Goal: Task Accomplishment & Management: Use online tool/utility

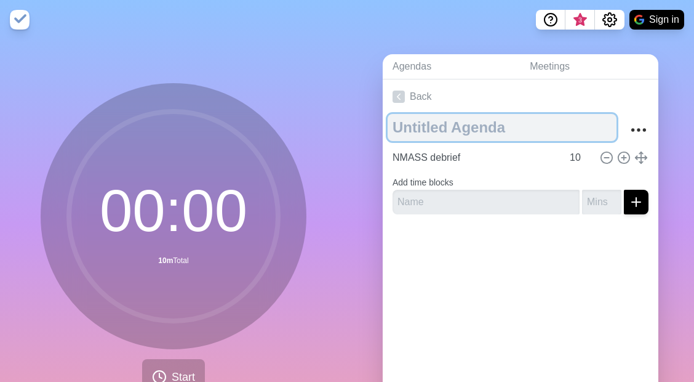
click at [428, 130] on textarea at bounding box center [502, 127] width 229 height 27
type textarea "Events Team [DATE]"
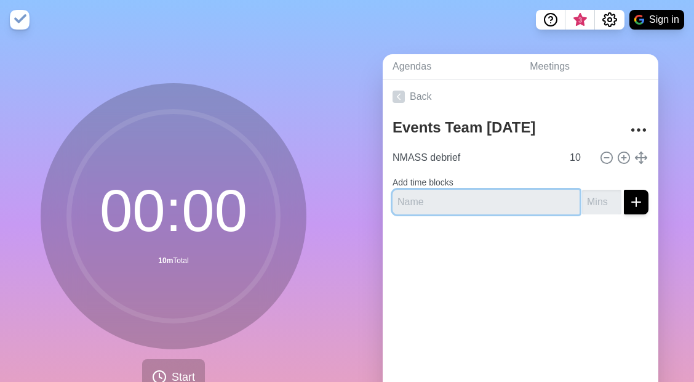
click at [441, 203] on input "text" at bounding box center [486, 202] width 187 height 25
type input "Site Manager Role discussion"
click at [624, 190] on button "submit" at bounding box center [636, 202] width 25 height 25
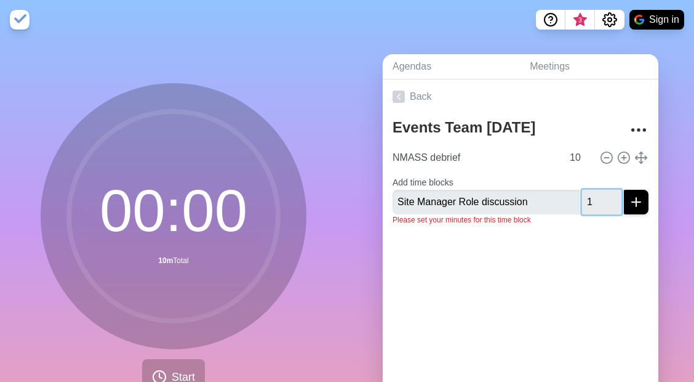
type input "15"
click at [624, 190] on button "submit" at bounding box center [636, 202] width 25 height 25
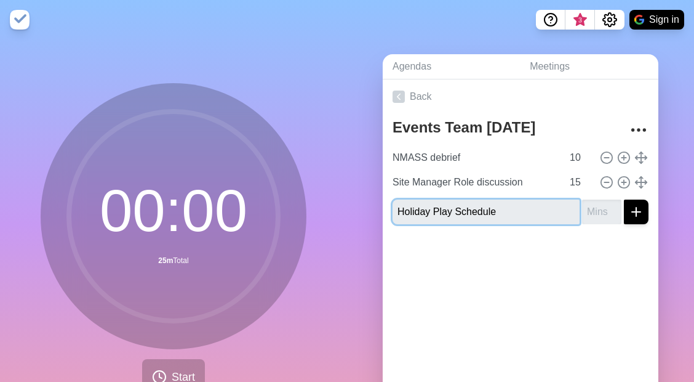
type input "Holiday Play Schedule"
click at [597, 212] on input "number" at bounding box center [601, 211] width 39 height 25
type input "10"
click at [624, 199] on button "submit" at bounding box center [636, 211] width 25 height 25
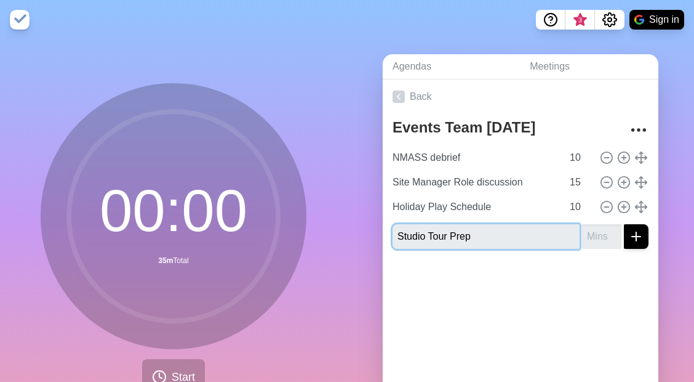
type input "Studio Tour Prep"
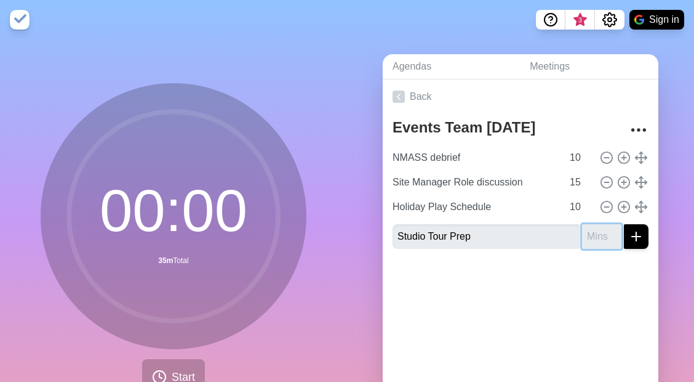
click at [591, 239] on input "number" at bounding box center [601, 236] width 39 height 25
type input "10"
click at [637, 235] on line "submit" at bounding box center [637, 236] width 0 height 9
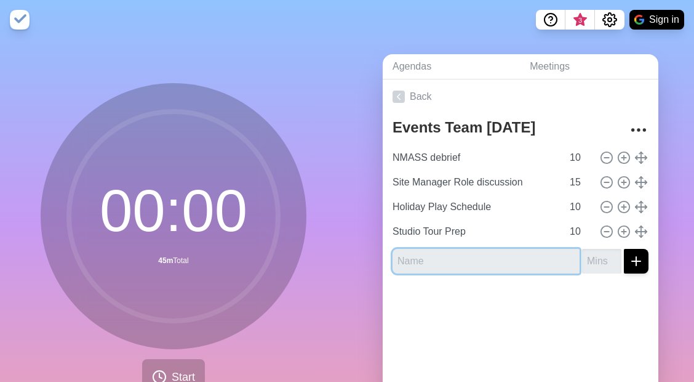
click at [411, 262] on input "text" at bounding box center [486, 261] width 187 height 25
type input "Nonprofit Event Permit"
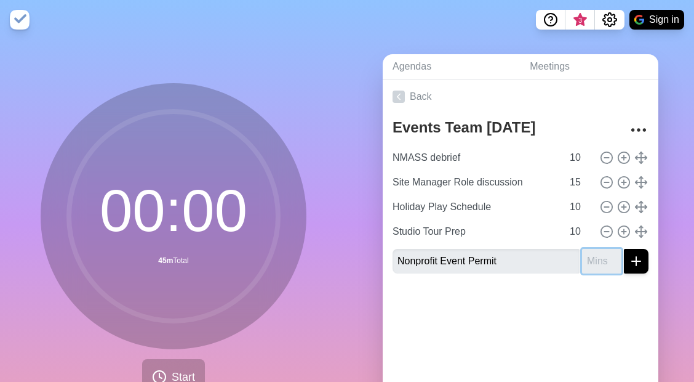
click at [586, 262] on input "number" at bounding box center [601, 261] width 39 height 25
type input "1"
type input "10"
click at [606, 300] on div at bounding box center [521, 307] width 276 height 49
click at [632, 262] on icon "submit" at bounding box center [636, 261] width 15 height 15
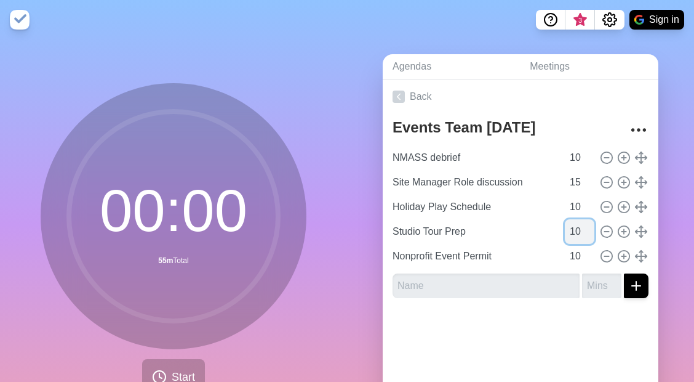
click at [574, 228] on input "10" at bounding box center [580, 231] width 30 height 25
click at [579, 253] on input "10" at bounding box center [580, 256] width 30 height 25
type input "1"
type input "5"
click at [577, 230] on input "10" at bounding box center [580, 231] width 30 height 25
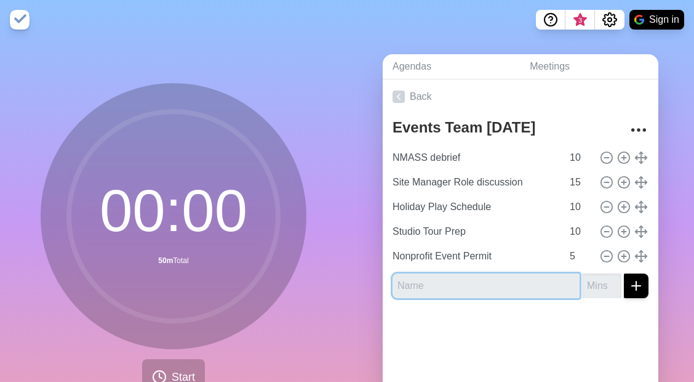
click at [489, 286] on input "text" at bounding box center [486, 285] width 187 height 25
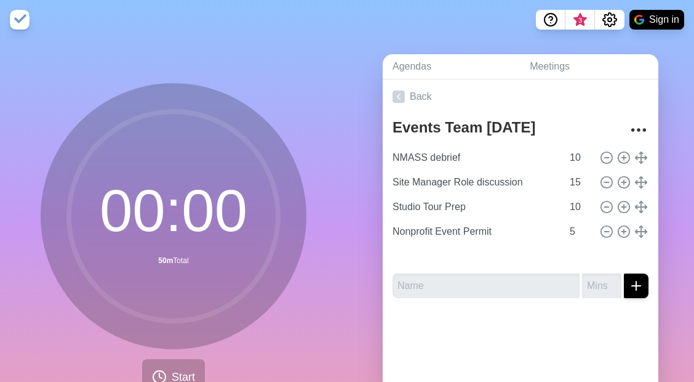
type input "Nonprofit Event Permit"
type input "5"
type input "Holiday Play Schedule"
type input "10"
type input "Studio Tour Prep"
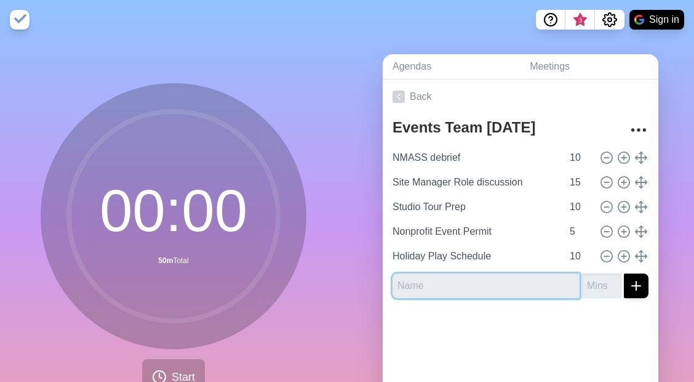
click at [463, 286] on input "text" at bounding box center [486, 285] width 187 height 25
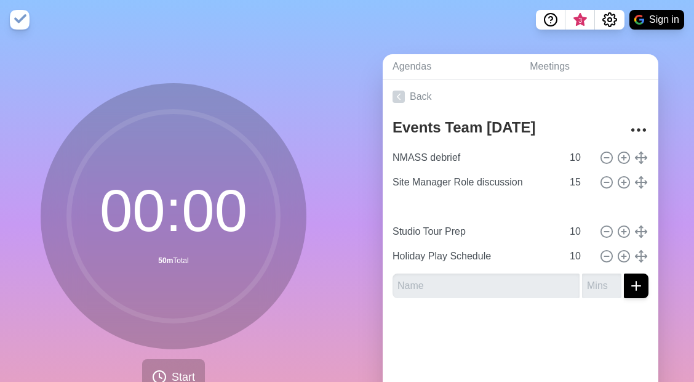
type input "Nonprofit Event Permit"
type input "5"
type input "Studio Tour Prep"
type input "10"
click at [579, 228] on input "10" at bounding box center [580, 231] width 30 height 25
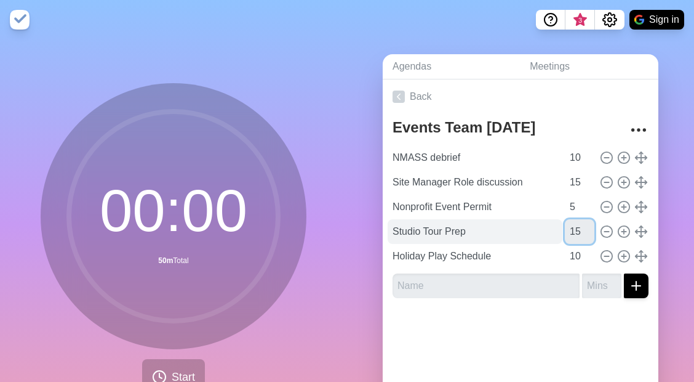
type input "15"
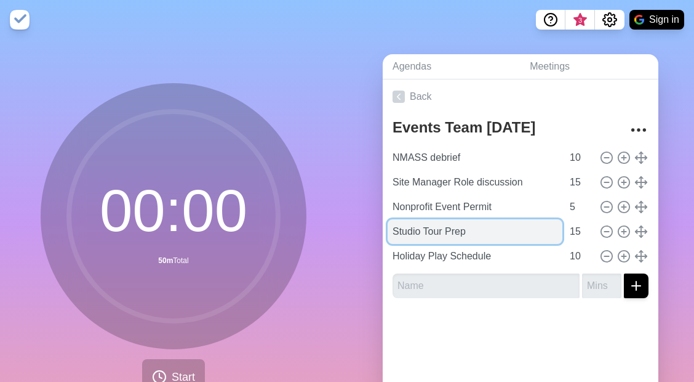
click at [504, 231] on input "Studio Tour Prep" at bounding box center [475, 231] width 175 height 25
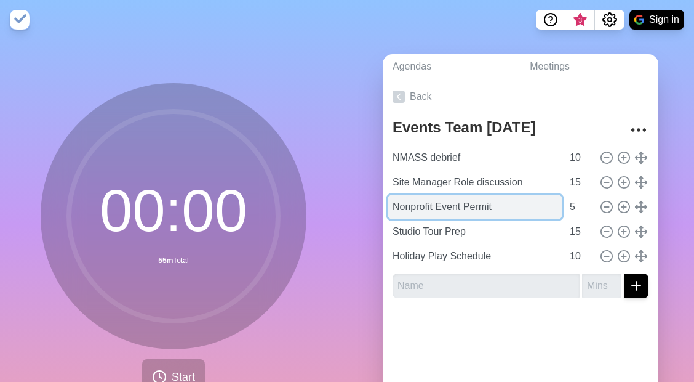
click at [444, 210] on input "Nonprofit Event Permit" at bounding box center [475, 207] width 175 height 25
click at [533, 214] on input "Needs for Upcoming Event" at bounding box center [475, 207] width 175 height 25
type input "Needs for Upcoming Events"
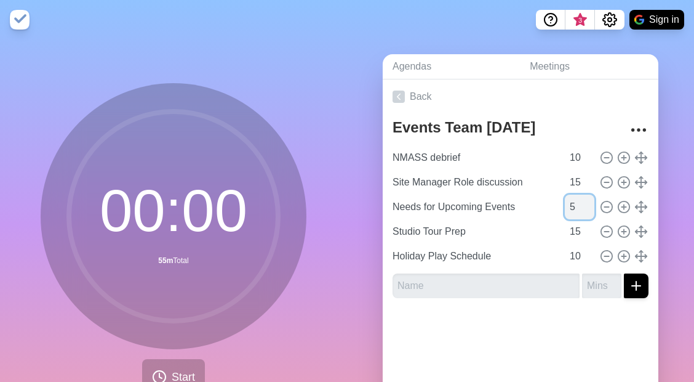
click at [577, 206] on input "5" at bounding box center [580, 207] width 30 height 25
type input "10"
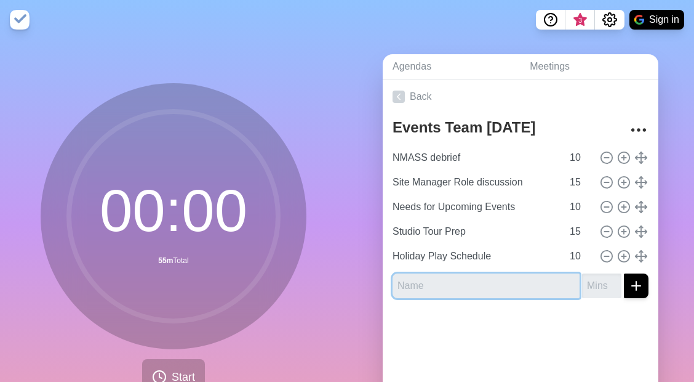
click at [553, 279] on input "text" at bounding box center [486, 285] width 187 height 25
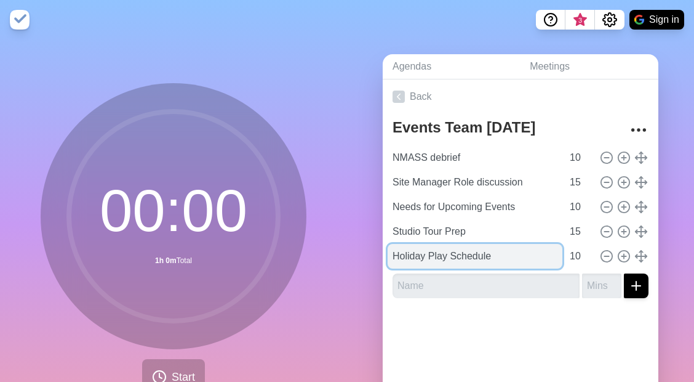
click at [460, 251] on input "Holiday Play Schedule" at bounding box center [475, 256] width 175 height 25
type input "Stretch Goals"
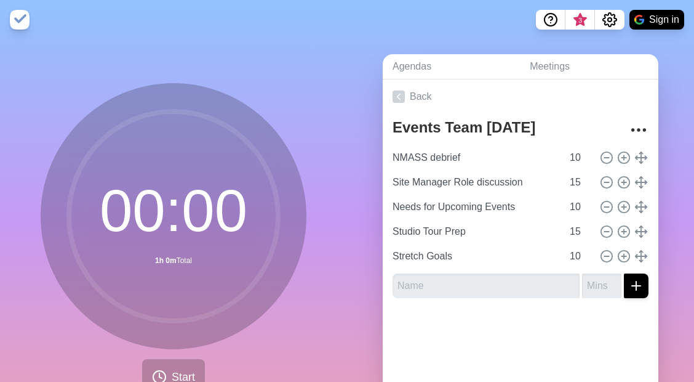
click at [548, 334] on div at bounding box center [521, 332] width 276 height 49
type input "Needs for Upcoming Events"
type input "NMASS debrief"
type input "10"
type input "Site Manager Role discussion"
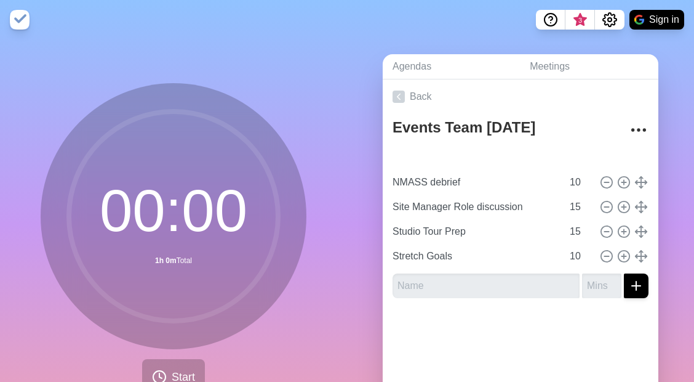
type input "15"
click at [508, 16] on nav "3 Sign in" at bounding box center [347, 19] width 694 height 39
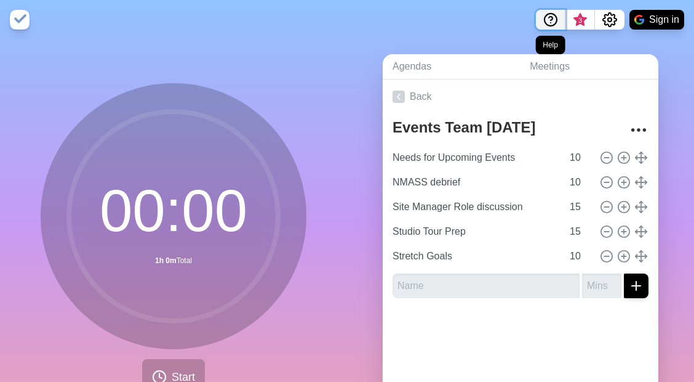
click at [549, 20] on icon "Help" at bounding box center [551, 19] width 15 height 15
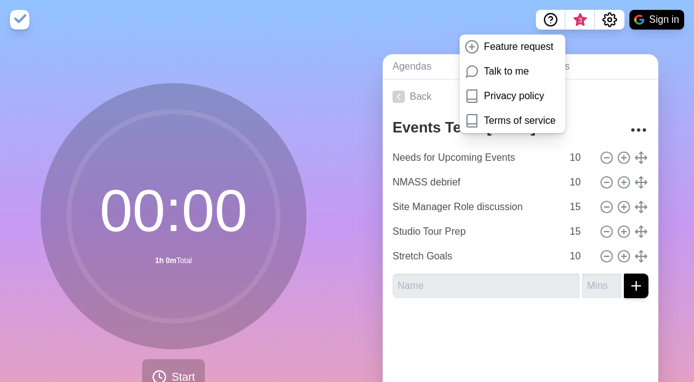
click at [507, 12] on nav "Feature request Talk to me Privacy policy Terms of service 3 Sign in" at bounding box center [347, 19] width 694 height 39
click at [579, 23] on span "3" at bounding box center [581, 20] width 10 height 10
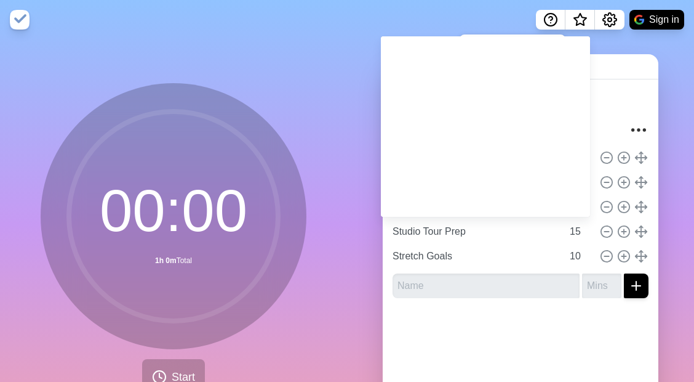
click at [475, 11] on nav "Feature request Talk to me Privacy policy Terms of service Sign in" at bounding box center [347, 19] width 694 height 39
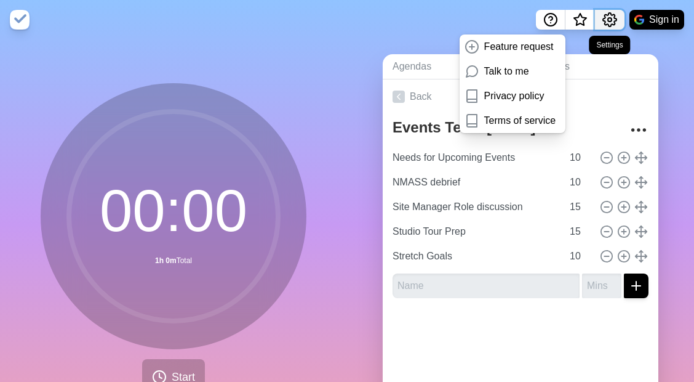
click at [617, 20] on icon "Settings" at bounding box center [610, 19] width 15 height 15
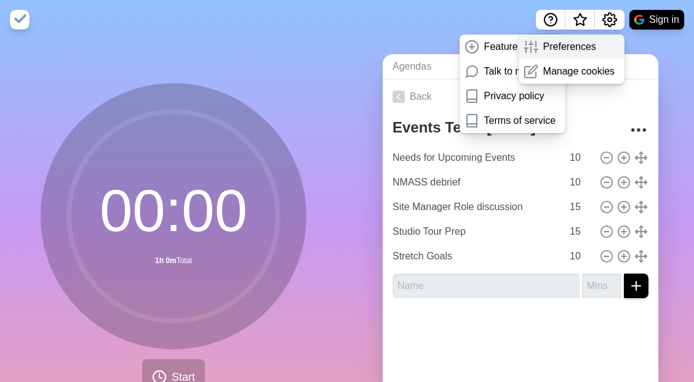
click at [579, 51] on p "Preferences" at bounding box center [570, 46] width 53 height 15
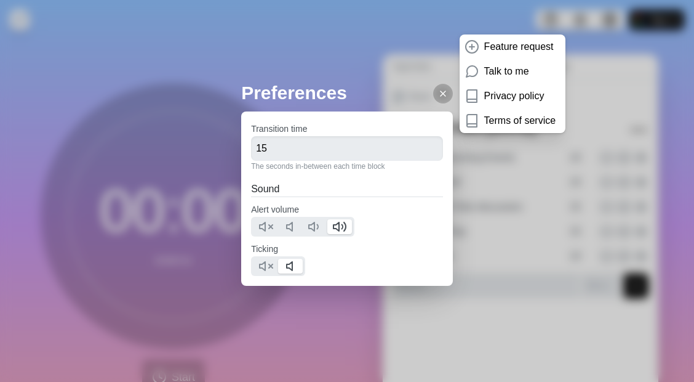
click at [611, 15] on div "Preferences Transition time 15 The seconds in-between each time block Sound Ale…" at bounding box center [347, 191] width 694 height 382
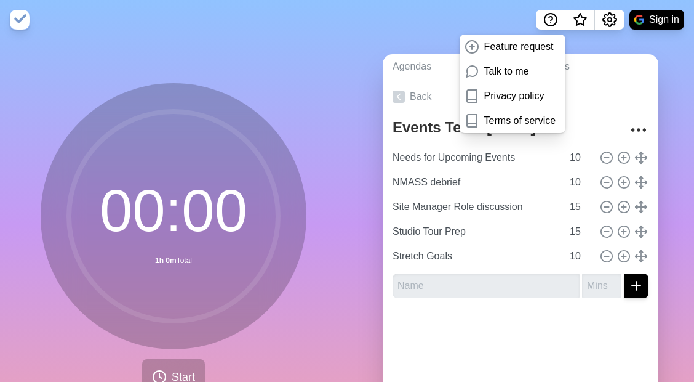
click at [613, 18] on div "Preferences Transition time 15 The seconds in-between each time block Sound Ale…" at bounding box center [347, 191] width 694 height 382
click at [613, 18] on icon "Settings" at bounding box center [610, 19] width 15 height 15
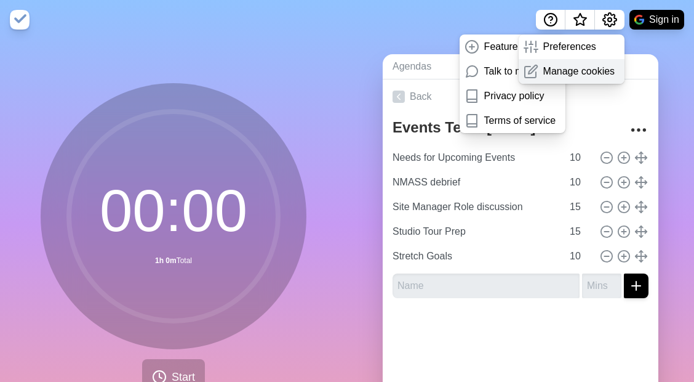
click at [597, 72] on p "Manage cookies" at bounding box center [580, 71] width 72 height 15
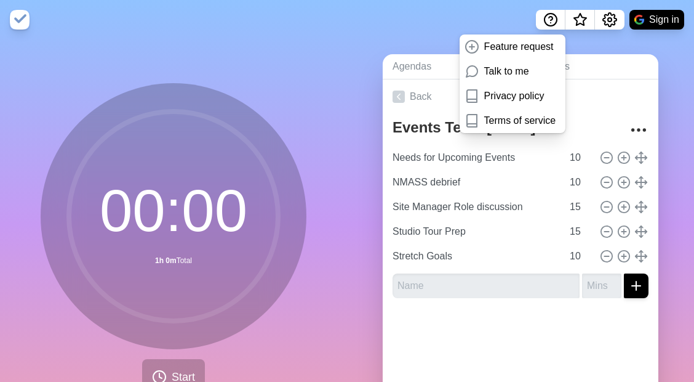
click at [460, 9] on nav "Feature request Talk to me Privacy policy Terms of service Sign in" at bounding box center [347, 19] width 694 height 39
click at [550, 22] on icon "Help" at bounding box center [551, 19] width 15 height 15
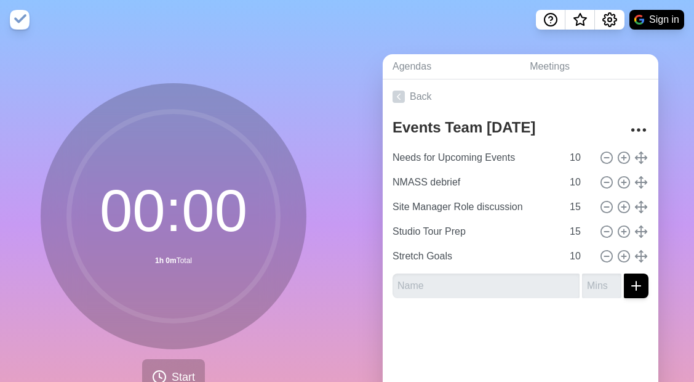
click at [466, 35] on nav "Sign in" at bounding box center [347, 19] width 694 height 39
